Goal: Check status: Check status

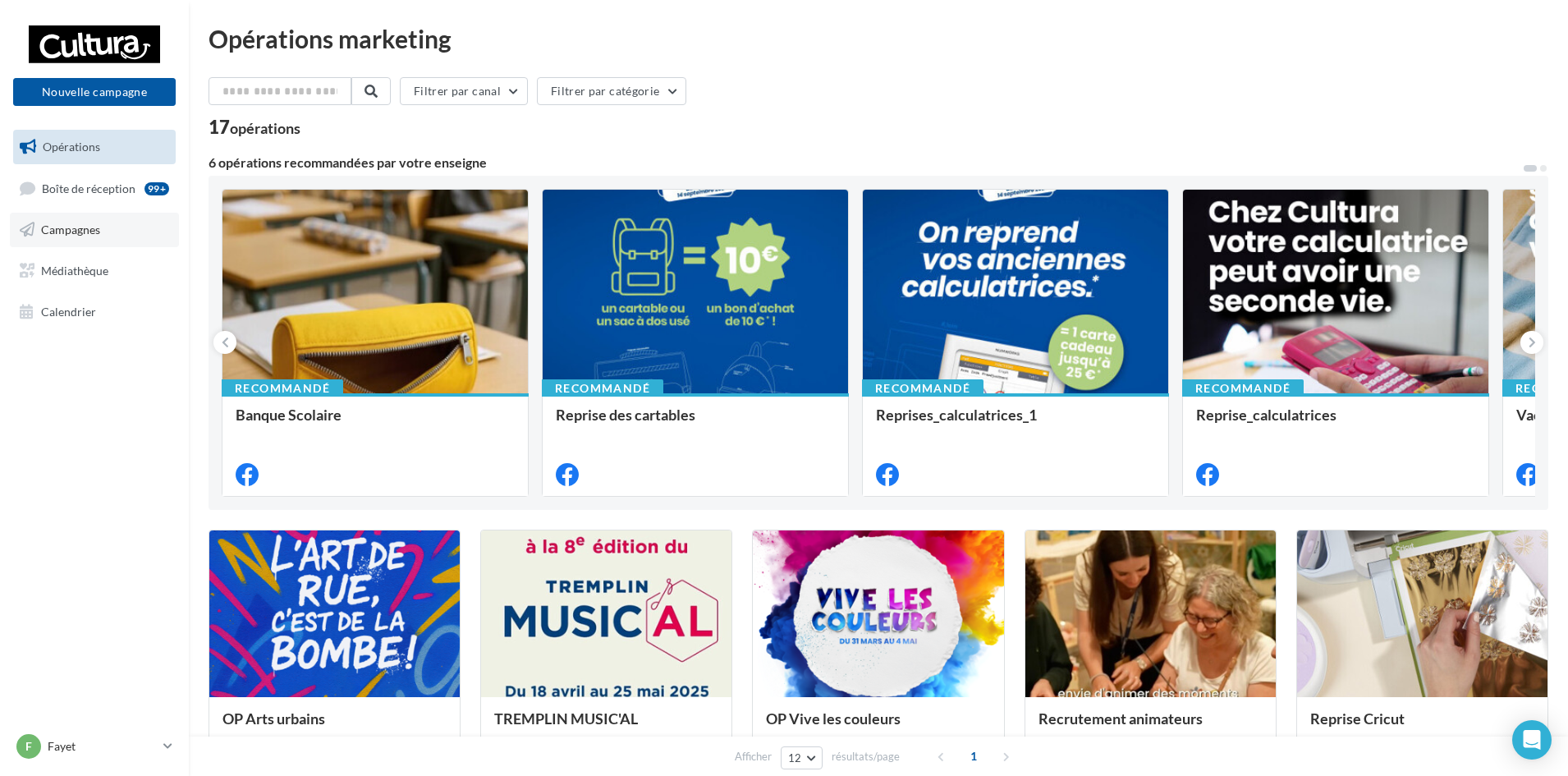
click at [61, 230] on span "Campagnes" at bounding box center [70, 230] width 59 height 14
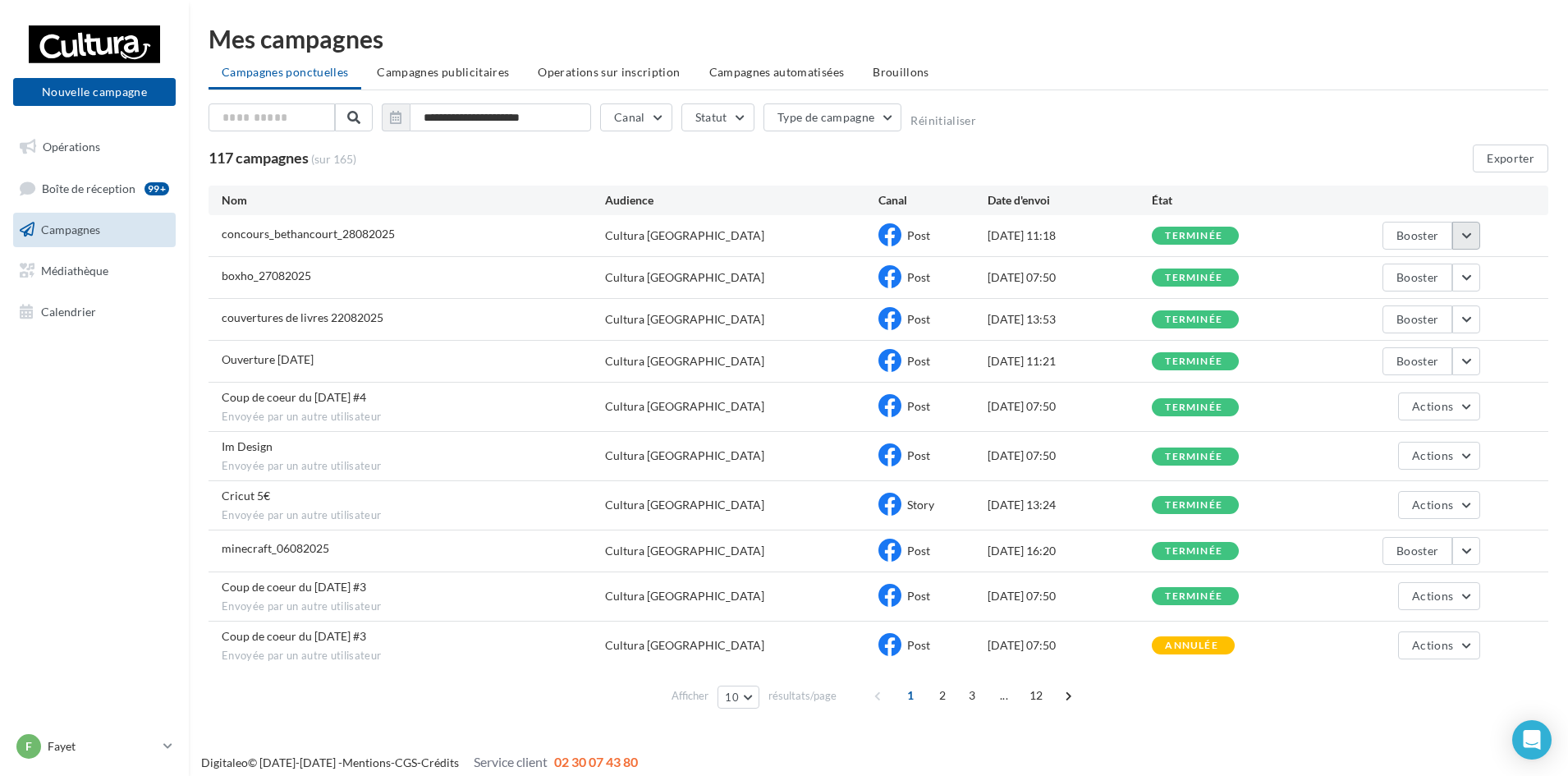
click at [1470, 239] on button "button" at bounding box center [1465, 235] width 27 height 27
click at [1381, 275] on button "Voir les résultats" at bounding box center [1397, 274] width 164 height 43
